Goal: Task Accomplishment & Management: Use online tool/utility

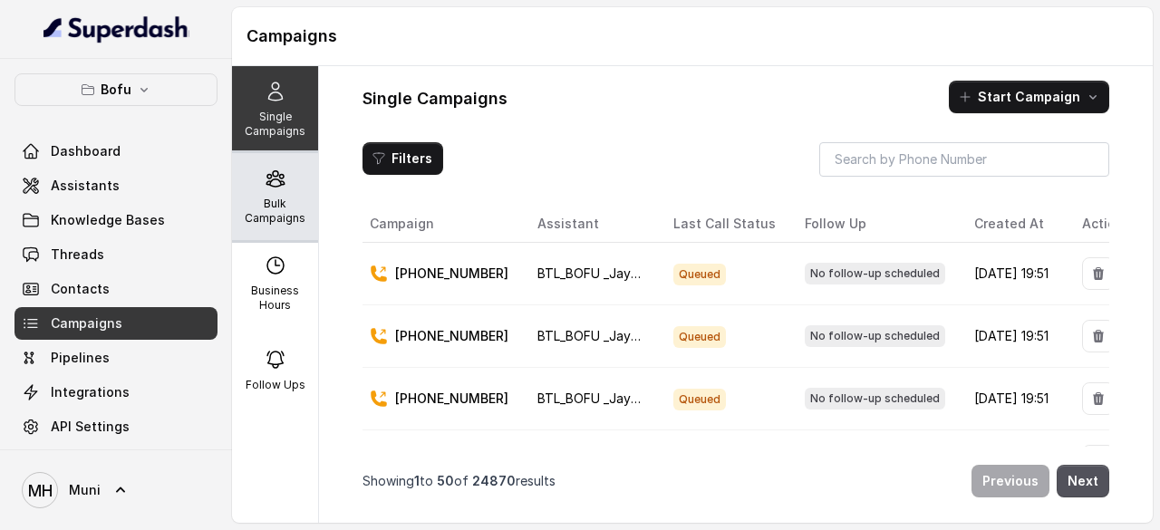
click at [267, 202] on p "Bulk Campaigns" at bounding box center [275, 211] width 72 height 29
click at [257, 189] on div "Bulk Campaigns" at bounding box center [275, 196] width 86 height 87
click at [254, 195] on div "Bulk Campaigns" at bounding box center [275, 196] width 86 height 87
click at [258, 197] on p "Bulk Campaigns" at bounding box center [275, 211] width 72 height 29
click at [279, 206] on p "Bulk Campaigns" at bounding box center [275, 211] width 72 height 29
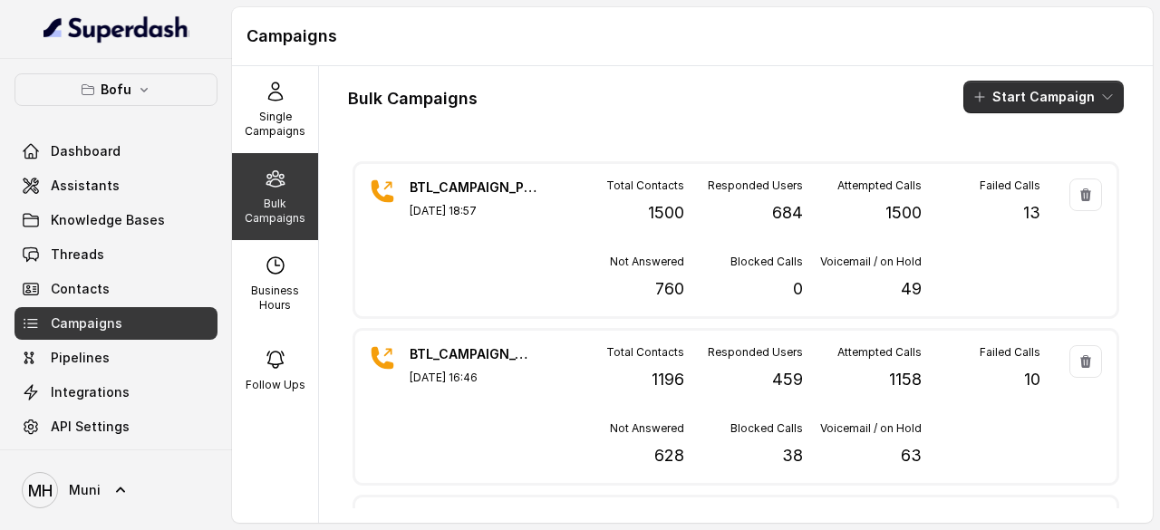
click at [1022, 97] on button "Start Campaign" at bounding box center [1044, 97] width 160 height 33
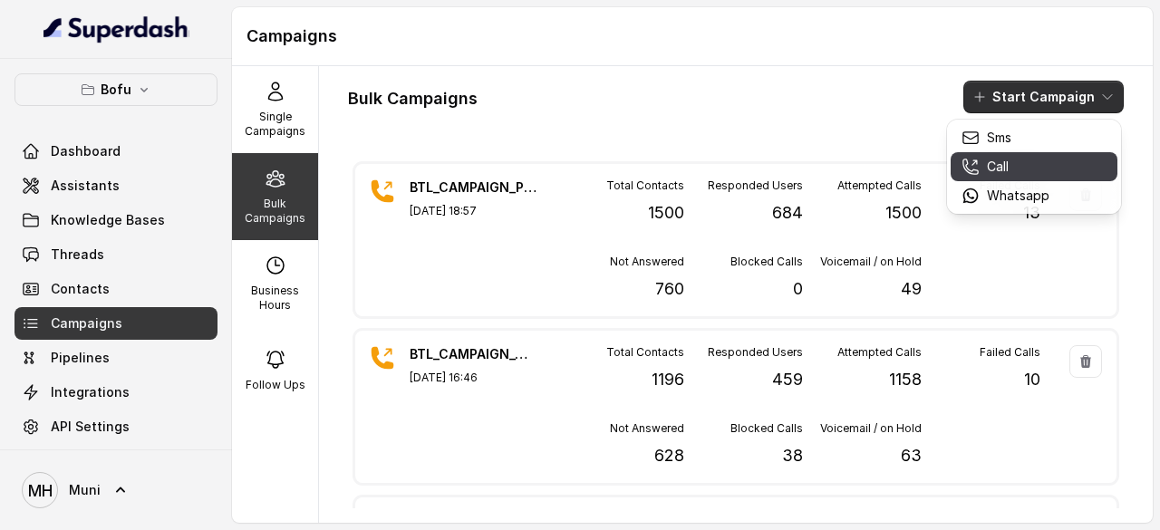
click at [1015, 170] on div "Call" at bounding box center [1006, 167] width 88 height 18
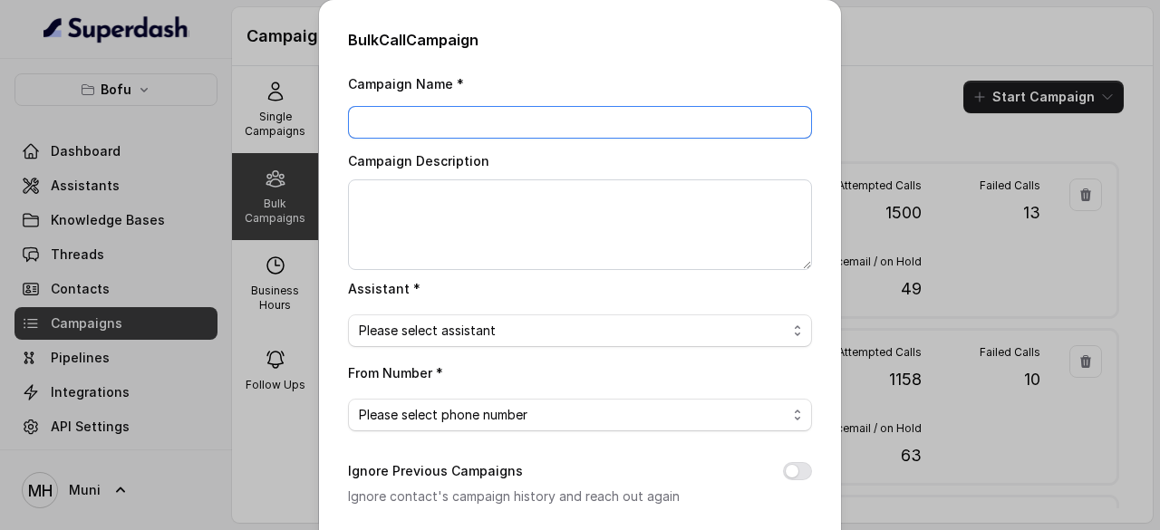
click at [441, 116] on input "Campaign Name *" at bounding box center [580, 122] width 464 height 33
type input "v"
paste input "BTL_CAMPAIGN_BLR_JAYNAGAR_DDMMYY_batchnumber"
type input "BTL_CAMPAIGN_PUNE_PUNE_040925_02"
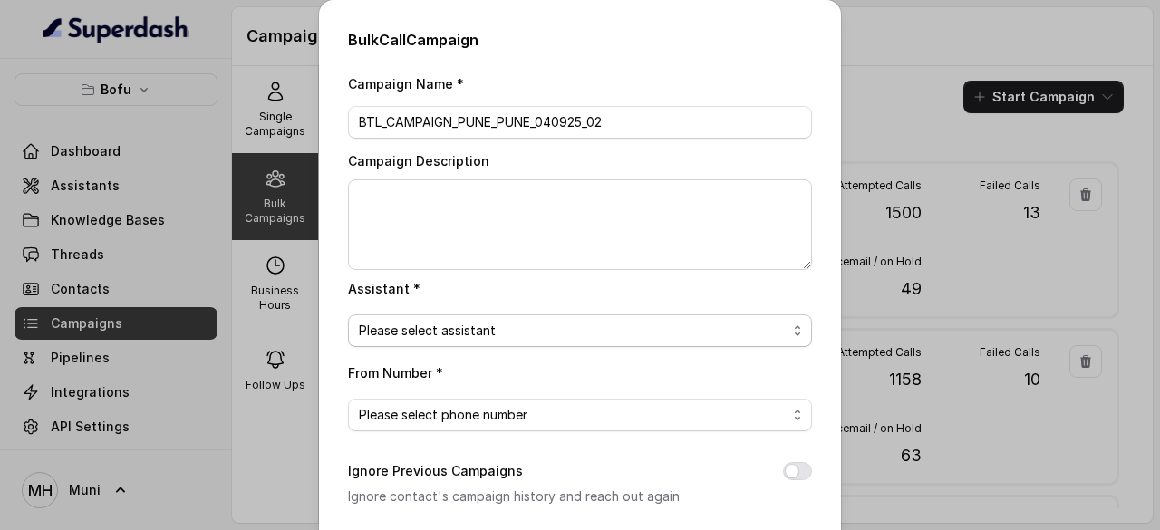
click at [496, 342] on span "Please select assistant" at bounding box center [580, 331] width 464 height 33
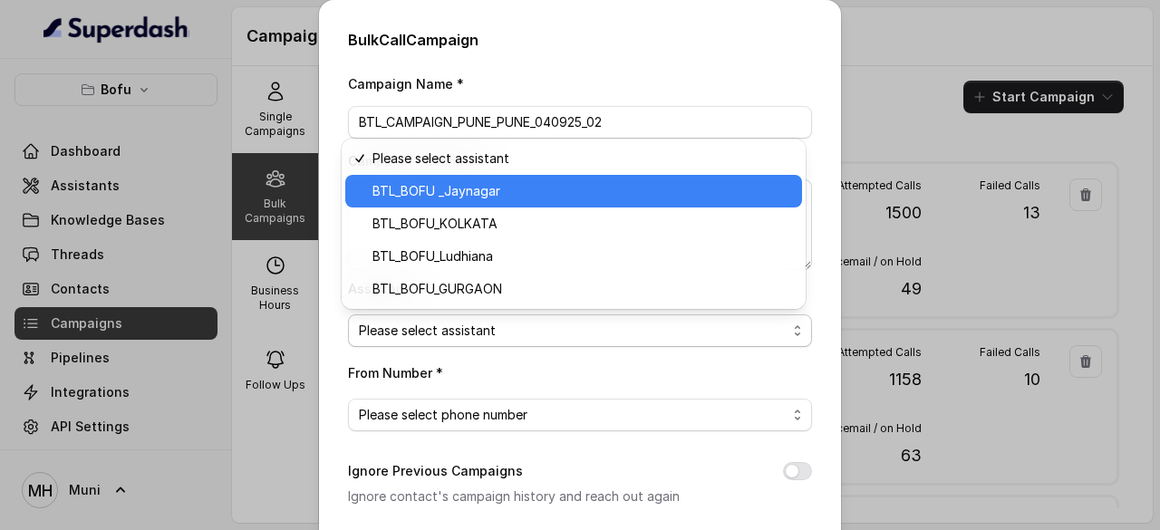
click at [497, 186] on span "BTL_BOFU _Jaynagar" at bounding box center [582, 191] width 419 height 22
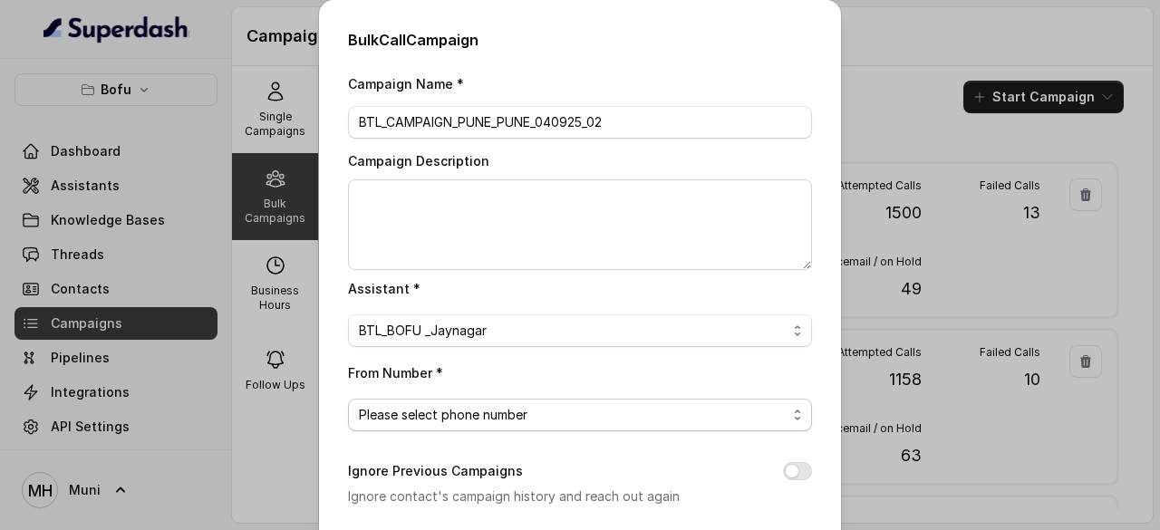
click at [511, 408] on span "Please select phone number" at bounding box center [573, 415] width 428 height 22
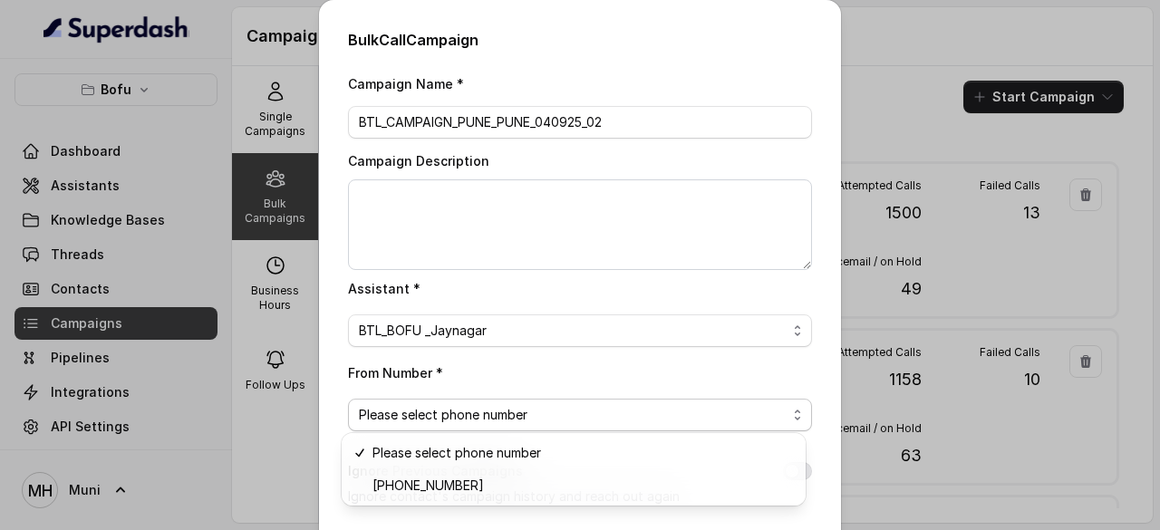
click at [774, 49] on div "Bulk Call Campaign Campaign Name * BTL_CAMPAIGN_PUNE_PUNE_040925_02 Campaign De…" at bounding box center [580, 432] width 522 height 865
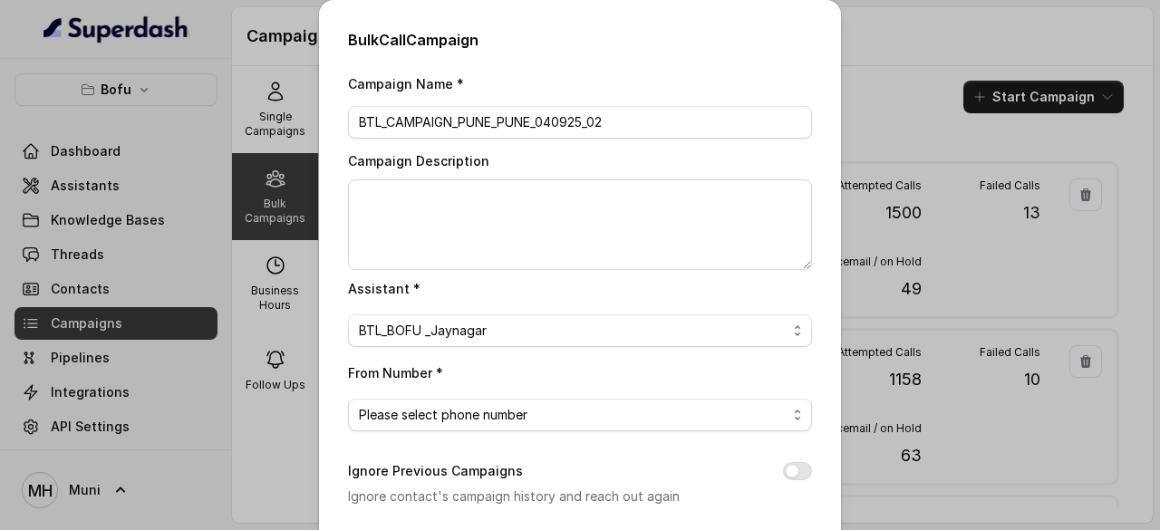
click at [774, 49] on h2 "Bulk Call Campaign" at bounding box center [580, 40] width 464 height 22
click at [488, 407] on span "Please select phone number" at bounding box center [573, 415] width 428 height 22
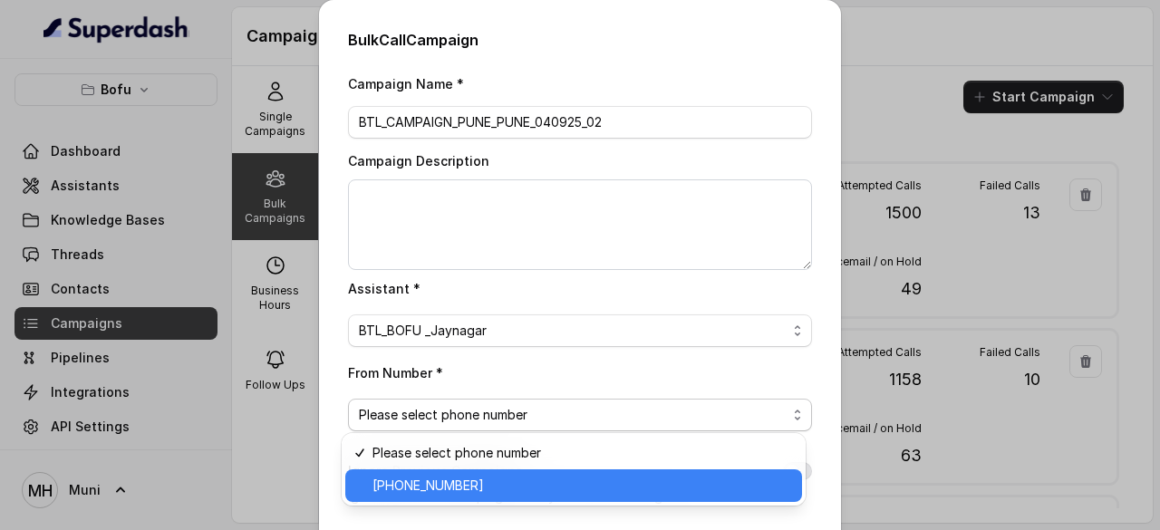
click at [445, 485] on span "+918035739601" at bounding box center [582, 486] width 419 height 22
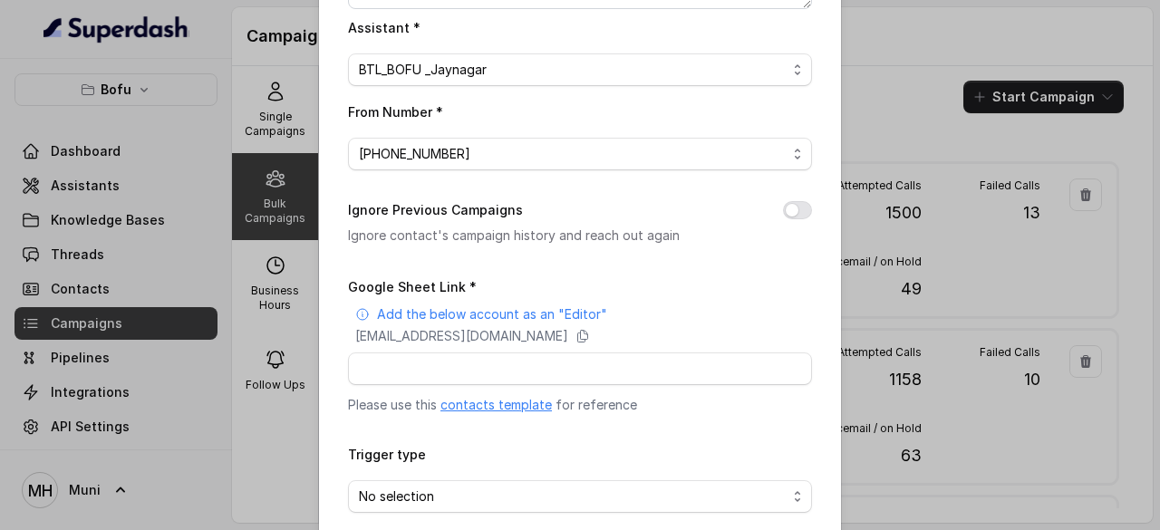
scroll to position [309, 0]
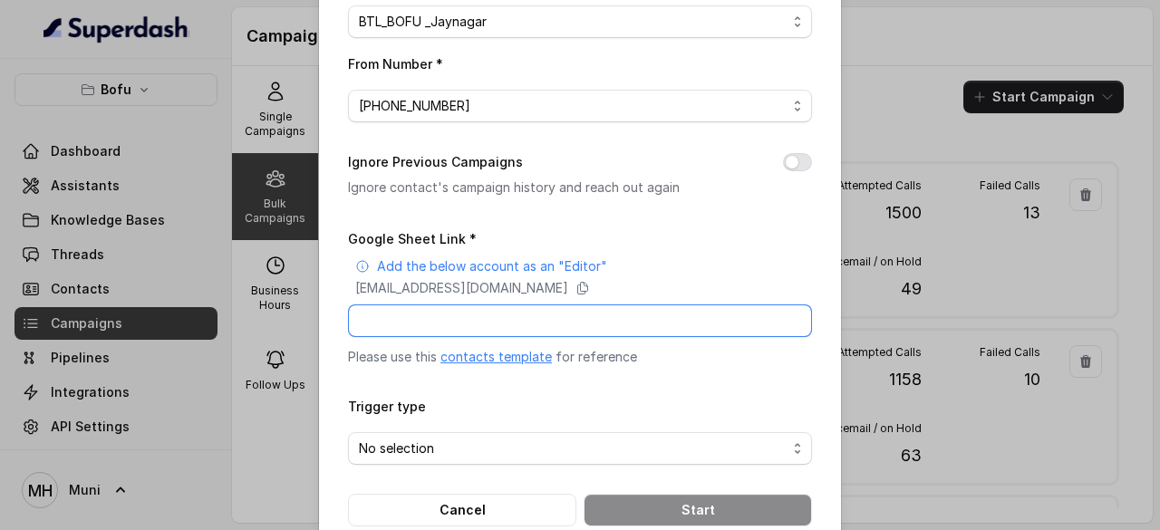
click at [484, 321] on input "Google Sheet Link *" at bounding box center [580, 321] width 464 height 33
paste input "https://docs.google.com/spreadsheets/d/1ieFdQJxDVcc3C9_hrR4Cd7MpgUDahHgNuYIFRSY…"
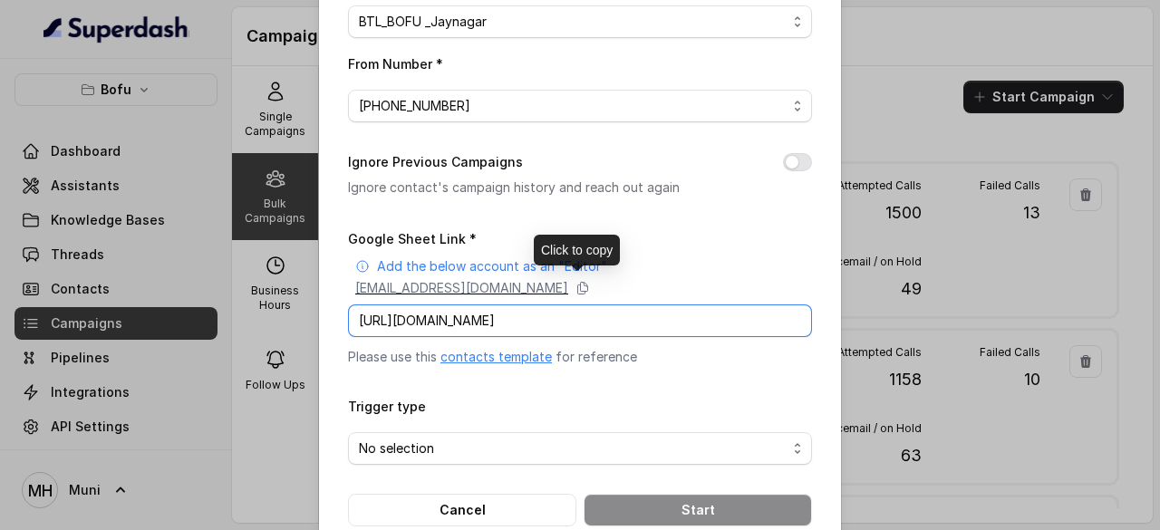
type input "https://docs.google.com/spreadsheets/d/1ieFdQJxDVcc3C9_hrR4Cd7MpgUDahHgNuYIFRSY…"
click at [568, 283] on p "superdash@superdash-382709.iam.gserviceaccount.com" at bounding box center [461, 288] width 213 height 18
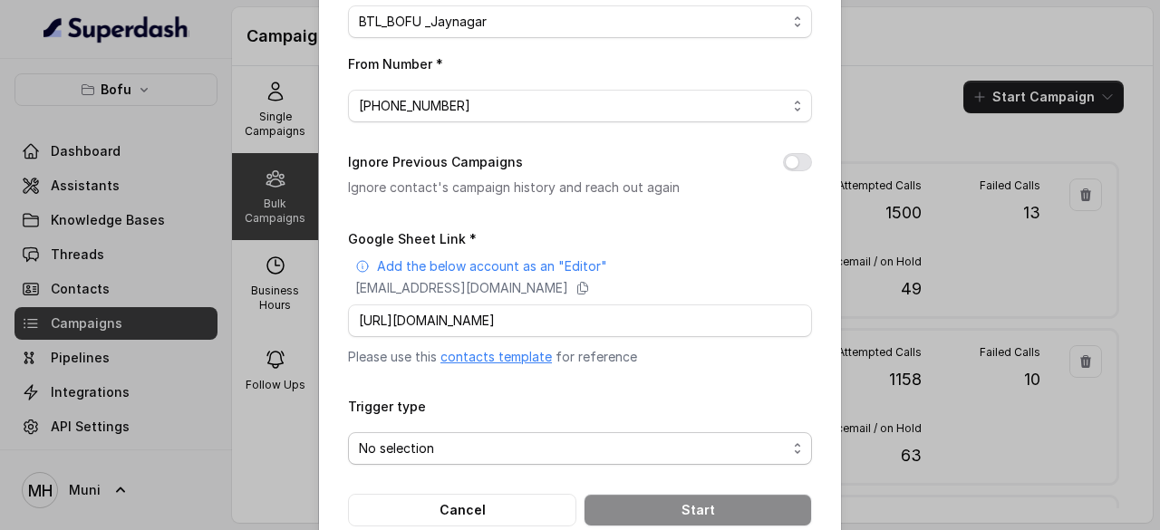
click at [647, 447] on span "No selection" at bounding box center [573, 449] width 428 height 22
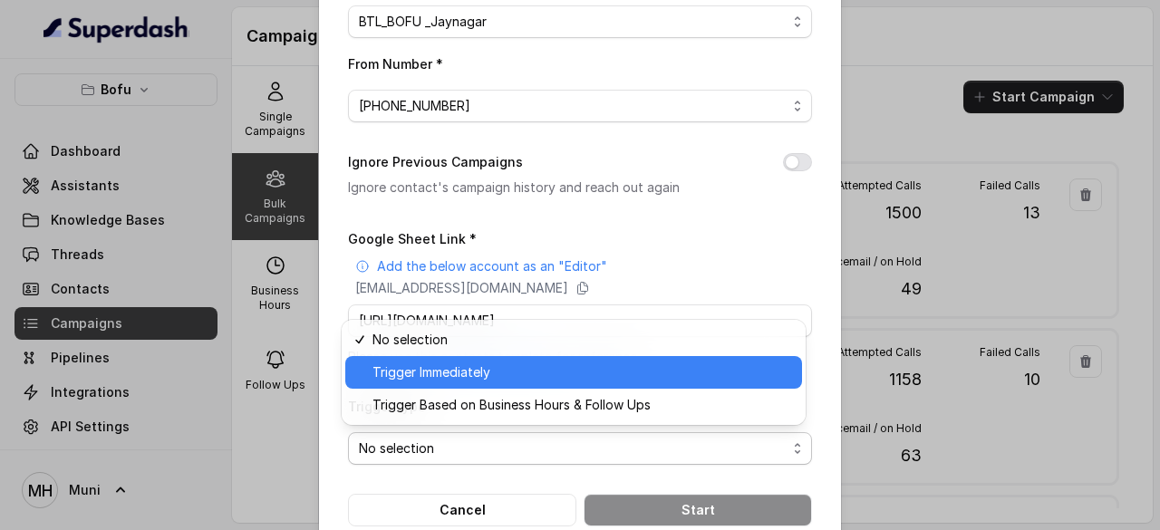
click at [470, 368] on span "Trigger Immediately" at bounding box center [582, 373] width 419 height 22
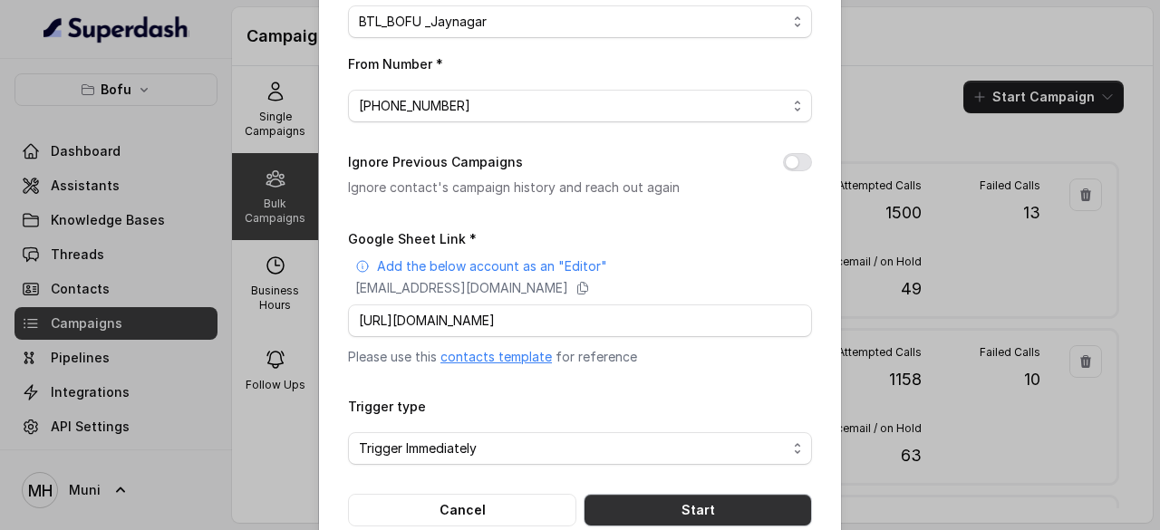
click at [755, 506] on button "Start" at bounding box center [698, 510] width 228 height 33
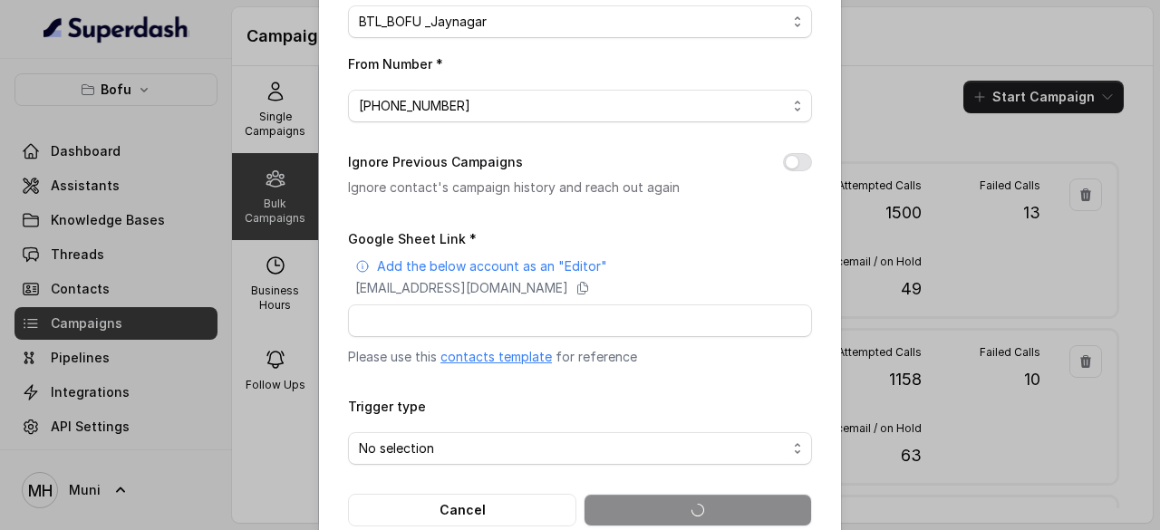
scroll to position [344, 0]
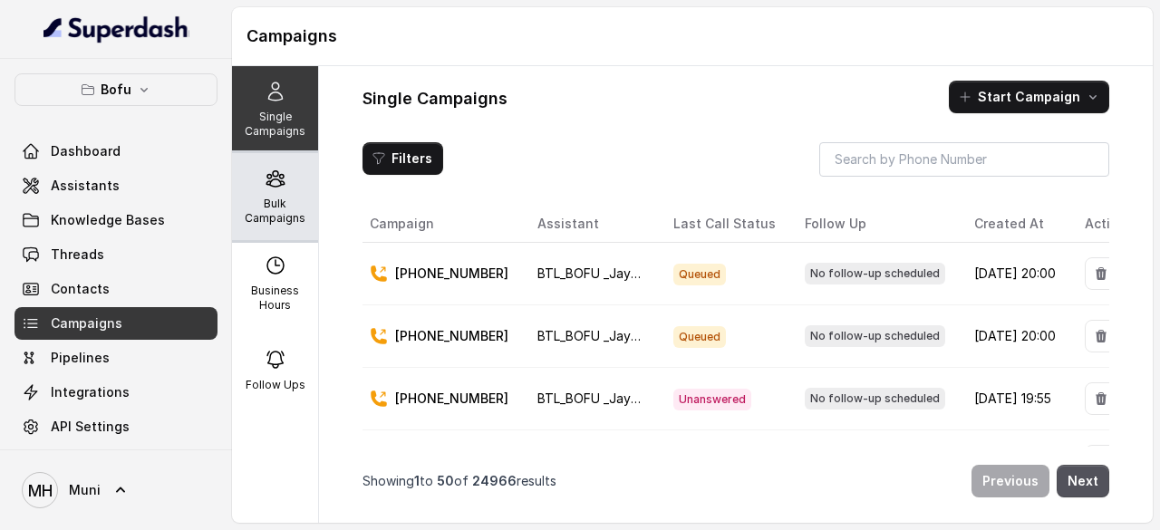
click at [276, 190] on div "Bulk Campaigns" at bounding box center [275, 196] width 86 height 87
click at [265, 178] on icon at bounding box center [276, 179] width 22 height 22
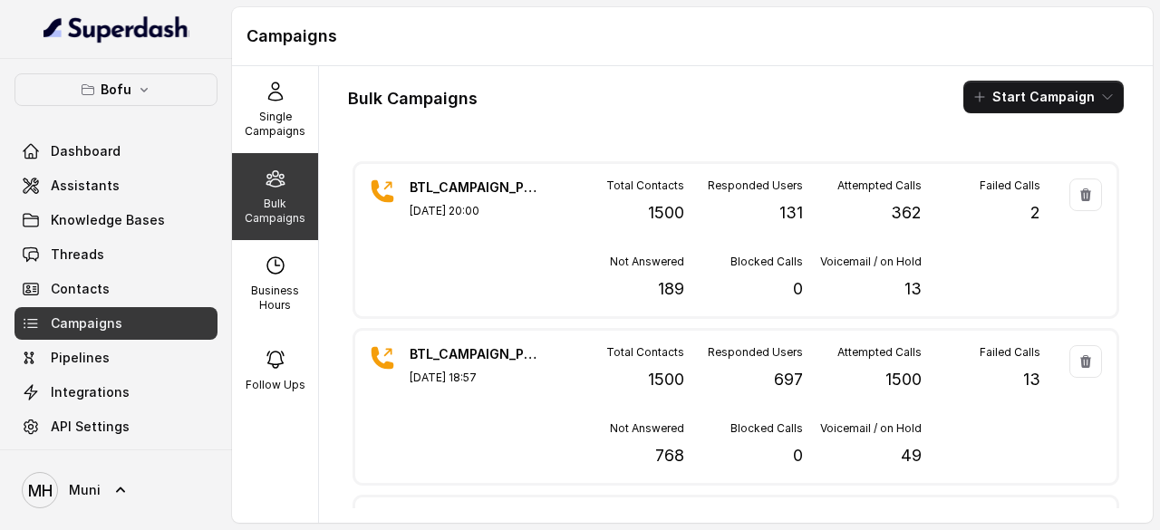
click at [838, 107] on div "Bulk Campaigns Start Campaign" at bounding box center [736, 97] width 776 height 33
